Goal: Navigation & Orientation: Find specific page/section

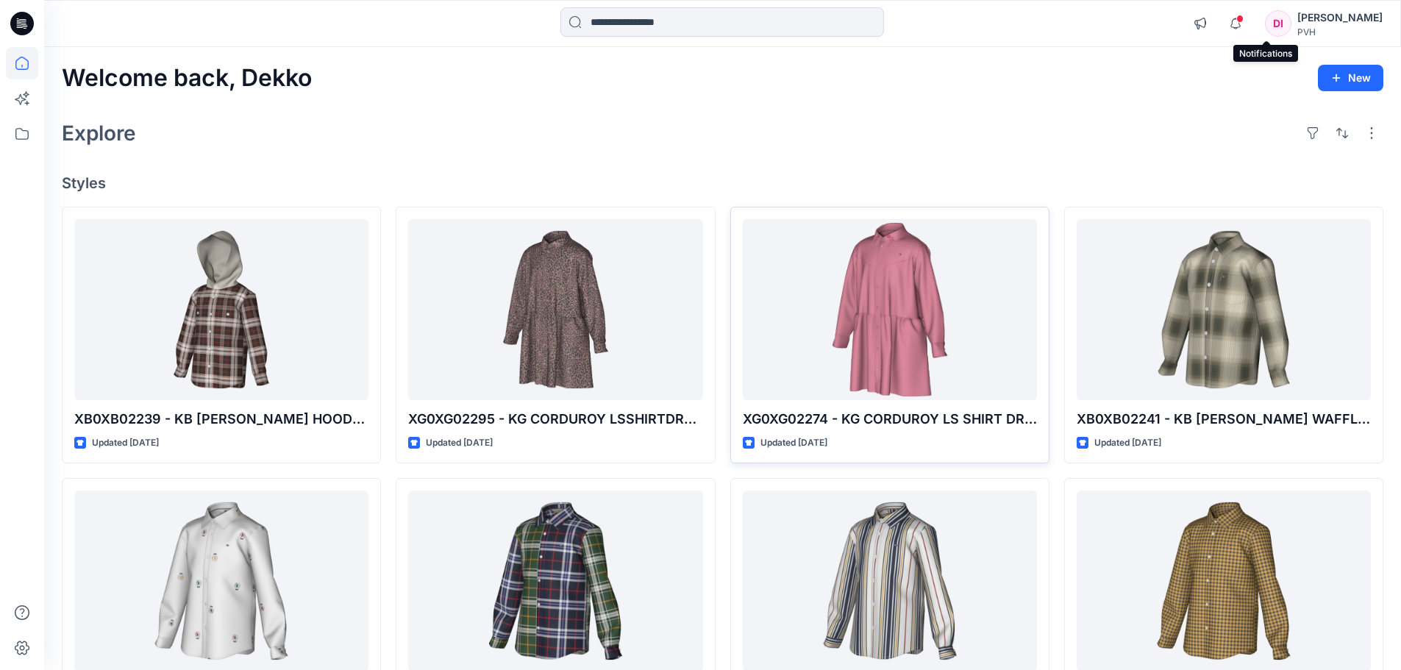
click at [1244, 20] on span at bounding box center [1239, 19] width 7 height 8
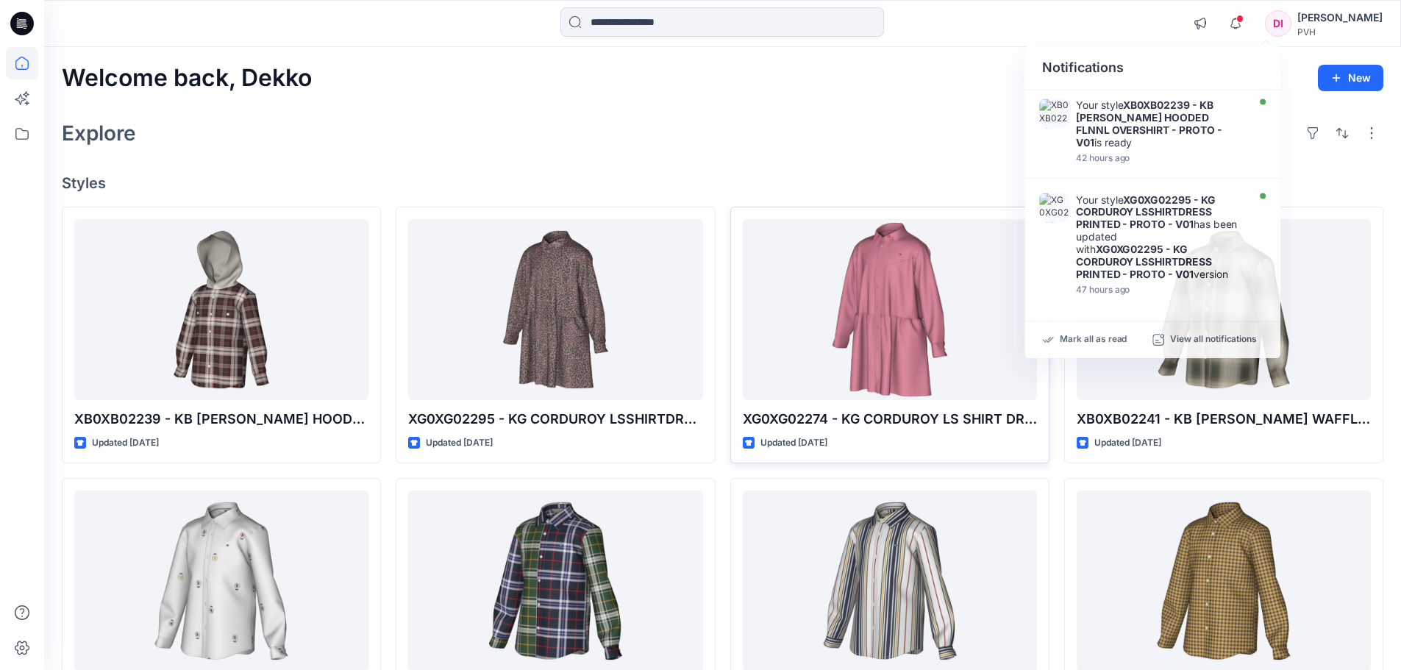
click at [950, 104] on div "Welcome back, Dekko New Explore Styles XB0XB02239 - KB WOLFF HOODED FLNNL OVERS…" at bounding box center [722, 562] width 1357 height 1030
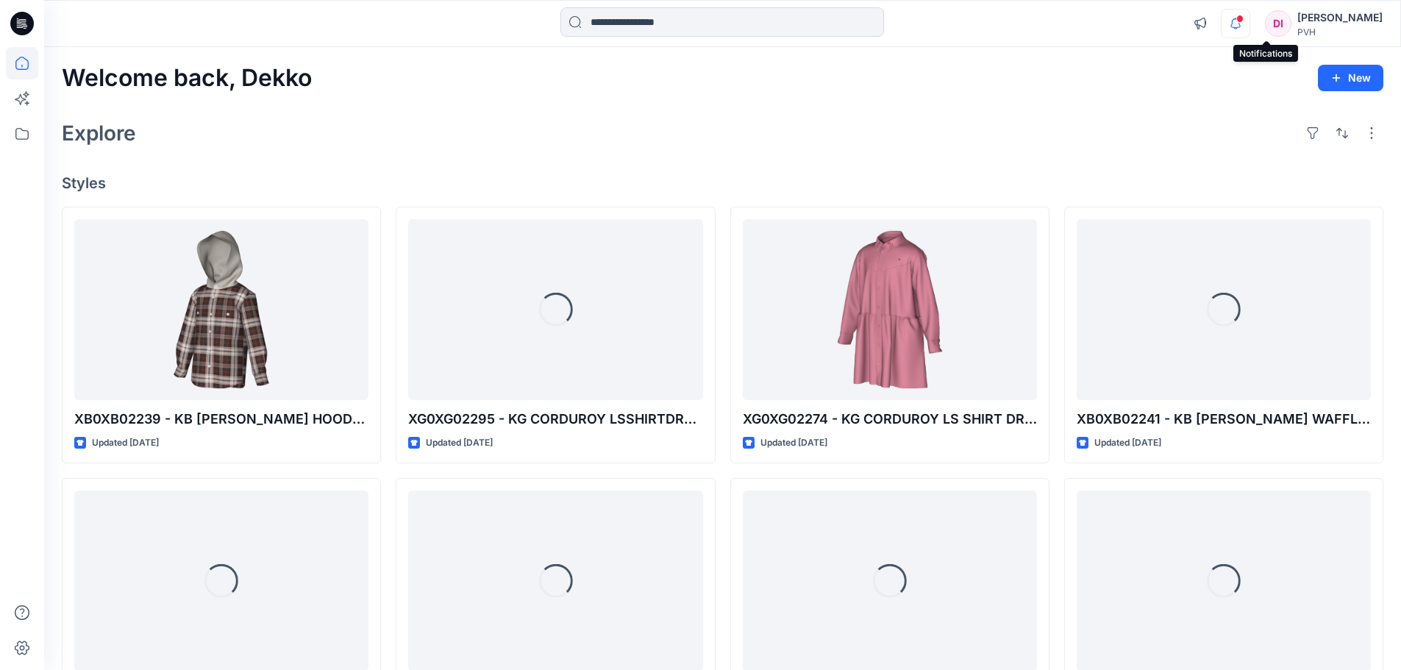
click at [1249, 23] on icon "button" at bounding box center [1236, 23] width 28 height 29
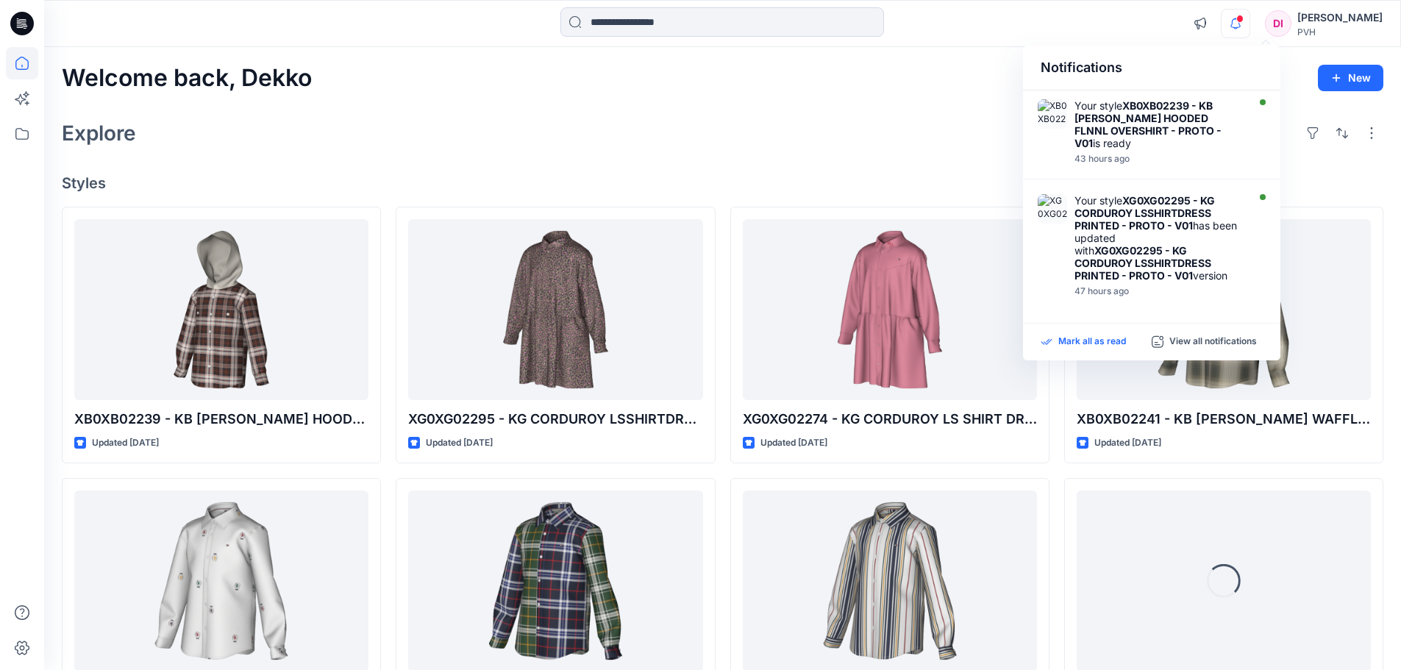
click at [1098, 341] on p "Mark all as read" at bounding box center [1092, 341] width 68 height 13
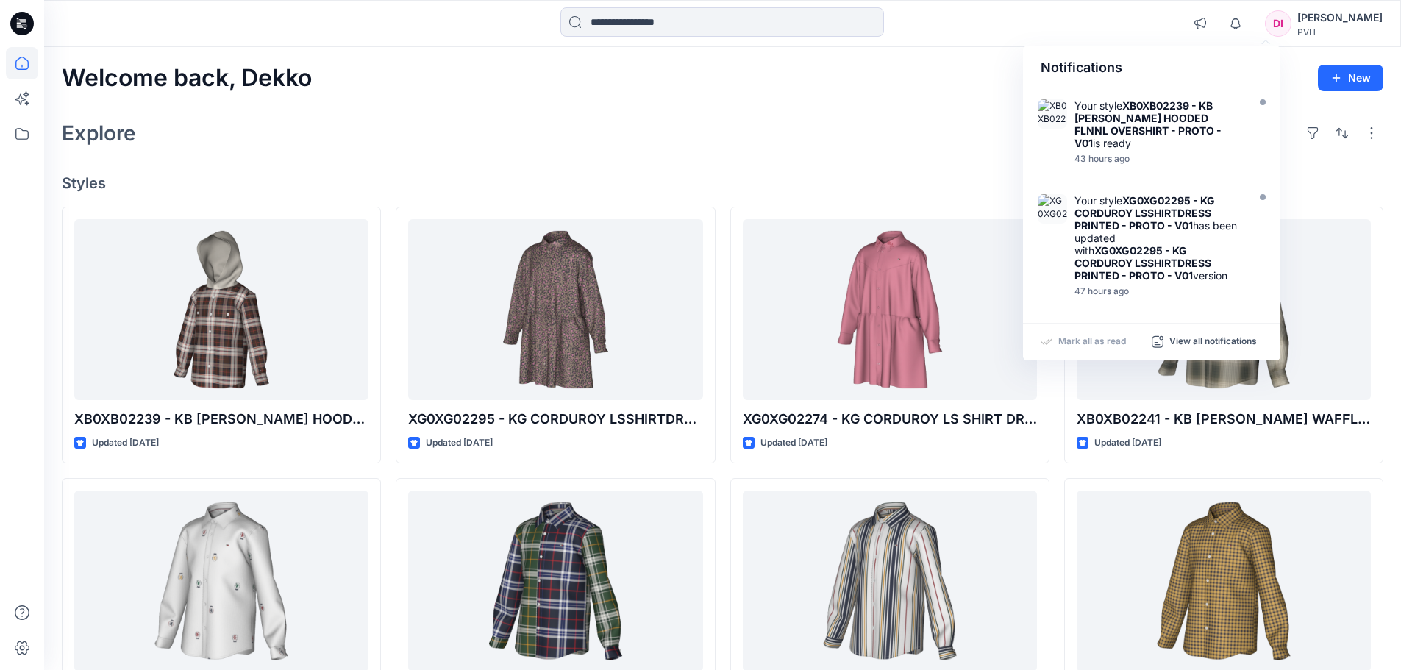
click at [840, 156] on div "Welcome back, Dekko New Explore Styles XB0XB02239 - KB [PERSON_NAME] HOODED FLN…" at bounding box center [722, 562] width 1357 height 1030
